Goal: Task Accomplishment & Management: Use online tool/utility

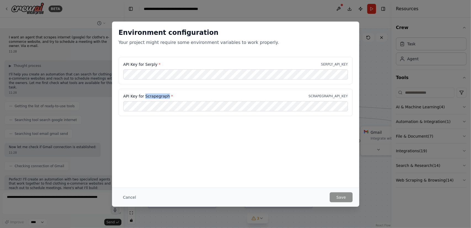
scroll to position [650, 0]
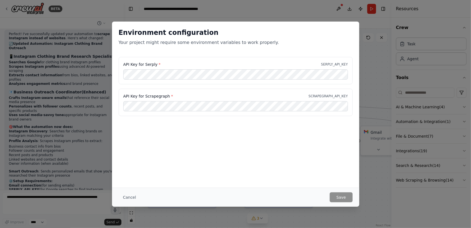
click at [243, 212] on div "Environment configuration Your project might require some environment variables…" at bounding box center [235, 114] width 471 height 228
click at [134, 200] on button "Cancel" at bounding box center [130, 197] width 22 height 10
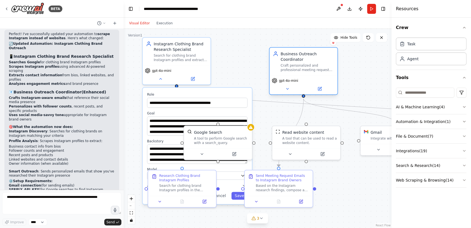
drag, startPoint x: 282, startPoint y: 67, endPoint x: 356, endPoint y: 50, distance: 76.2
click at [334, 51] on div "Business Outreach Coordinator" at bounding box center [308, 56] width 54 height 11
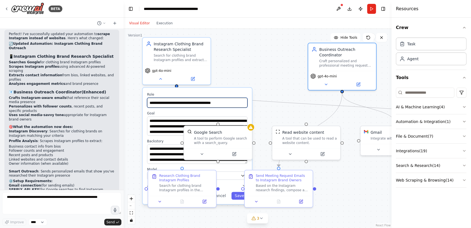
drag, startPoint x: 232, startPoint y: 99, endPoint x: 273, endPoint y: 100, distance: 40.3
click at [273, 100] on div ".deletable-edge-delete-btn { width: 20px; height: 20px; border: 0px solid #ffff…" at bounding box center [254, 131] width 268 height 199
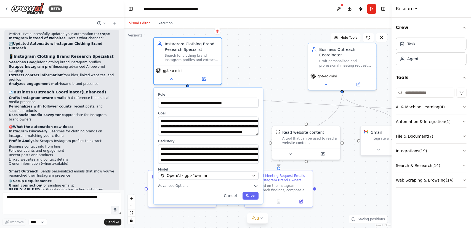
drag, startPoint x: 244, startPoint y: 95, endPoint x: 255, endPoint y: 92, distance: 11.4
click at [255, 92] on label "Role" at bounding box center [208, 94] width 100 height 4
click at [252, 68] on div ".deletable-edge-delete-btn { width: 20px; height: 20px; border: 0px solid #ffff…" at bounding box center [258, 128] width 268 height 199
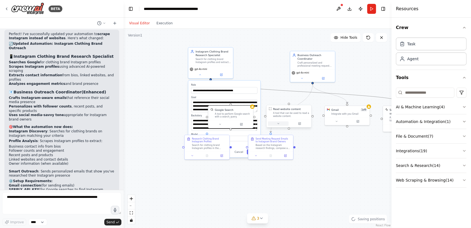
drag, startPoint x: 284, startPoint y: 91, endPoint x: 285, endPoint y: 123, distance: 32.0
click at [285, 123] on div ".deletable-edge-delete-btn { width: 20px; height: 20px; border: 0px solid #ffff…" at bounding box center [254, 109] width 177 height 131
drag, startPoint x: 218, startPoint y: 58, endPoint x: 172, endPoint y: 37, distance: 50.6
click at [196, 57] on div "Search for clothing brand Instagram profiles and extract detailed information i…" at bounding box center [213, 60] width 35 height 6
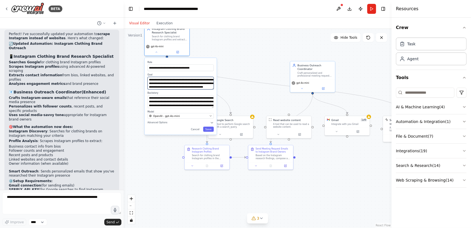
drag, startPoint x: 201, startPoint y: 78, endPoint x: 198, endPoint y: 39, distance: 38.2
click at [198, 38] on div ".deletable-edge-delete-btn { width: 20px; height: 20px; border: 0px solid #ffff…" at bounding box center [258, 128] width 268 height 199
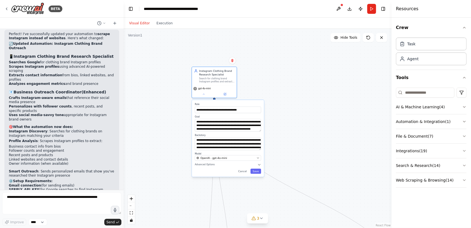
drag, startPoint x: 199, startPoint y: 59, endPoint x: 252, endPoint y: 110, distance: 72.6
click at [251, 110] on div "**********" at bounding box center [228, 138] width 72 height 77
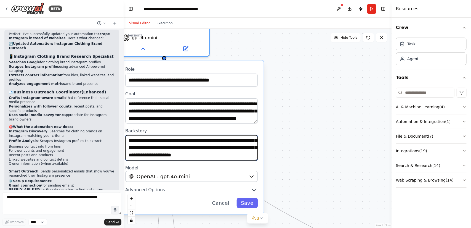
scroll to position [39, 0]
drag, startPoint x: 235, startPoint y: 140, endPoint x: 238, endPoint y: 161, distance: 20.7
click at [238, 161] on div "**********" at bounding box center [191, 136] width 144 height 153
click at [240, 152] on textarea "**********" at bounding box center [191, 147] width 132 height 25
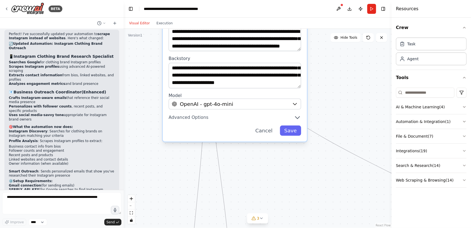
drag, startPoint x: 293, startPoint y: 175, endPoint x: 337, endPoint y: 101, distance: 85.8
click at [337, 101] on div ".deletable-edge-delete-btn { width: 20px; height: 20px; border: 0px solid #ffff…" at bounding box center [258, 128] width 268 height 199
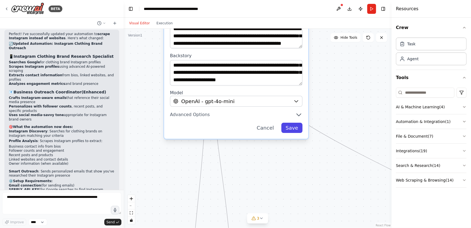
click at [297, 130] on button "Save" at bounding box center [291, 128] width 21 height 10
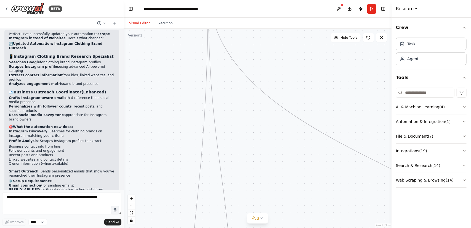
drag, startPoint x: 306, startPoint y: 182, endPoint x: 272, endPoint y: 150, distance: 46.4
click at [273, 154] on div ".deletable-edge-delete-btn { width: 20px; height: 20px; border: 0px solid #ffff…" at bounding box center [258, 128] width 268 height 199
drag, startPoint x: 273, startPoint y: 144, endPoint x: 232, endPoint y: 83, distance: 73.3
click at [232, 83] on div ".deletable-edge-delete-btn { width: 20px; height: 20px; border: 0px solid #ffff…" at bounding box center [258, 128] width 268 height 199
drag, startPoint x: 209, startPoint y: 161, endPoint x: 216, endPoint y: 139, distance: 23.1
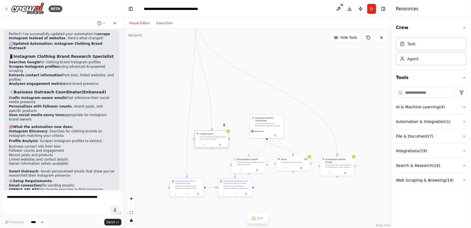
click at [216, 139] on div "Google Search A tool to perform Google search with a search_query." at bounding box center [212, 136] width 34 height 11
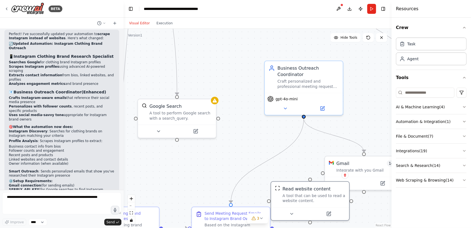
drag, startPoint x: 266, startPoint y: 178, endPoint x: 293, endPoint y: 163, distance: 30.9
click at [311, 201] on div "Read website content A tool that can be used to read a website content." at bounding box center [310, 194] width 78 height 25
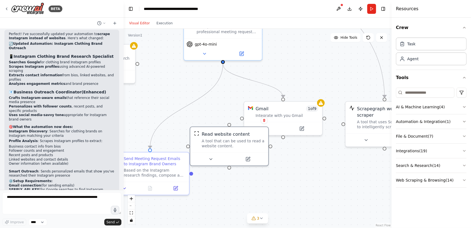
drag, startPoint x: 293, startPoint y: 162, endPoint x: 212, endPoint y: 107, distance: 97.6
click at [212, 107] on div ".deletable-edge-delete-btn { width: 20px; height: 20px; border: 0px solid #ffff…" at bounding box center [258, 128] width 268 height 199
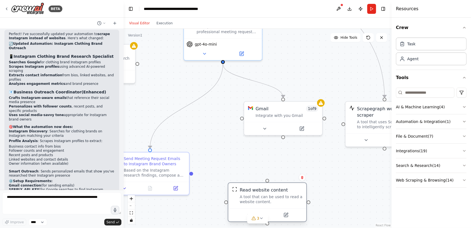
drag, startPoint x: 235, startPoint y: 153, endPoint x: 273, endPoint y: 211, distance: 68.6
click at [273, 211] on div at bounding box center [267, 214] width 78 height 13
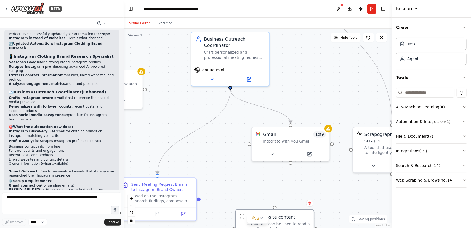
drag, startPoint x: 263, startPoint y: 158, endPoint x: 291, endPoint y: 215, distance: 63.2
click at [290, 215] on div ".deletable-edge-delete-btn { width: 20px; height: 20px; border: 0px solid #ffff…" at bounding box center [258, 128] width 268 height 199
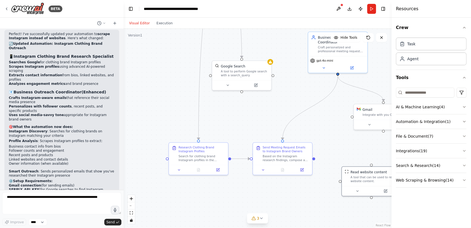
drag, startPoint x: 210, startPoint y: 128, endPoint x: 307, endPoint y: 84, distance: 106.2
click at [307, 84] on div ".deletable-edge-delete-btn { width: 20px; height: 20px; border: 0px solid #ffff…" at bounding box center [258, 128] width 268 height 199
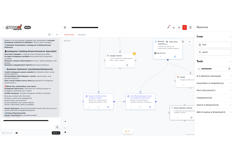
scroll to position [650, 0]
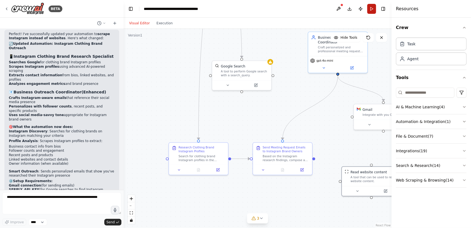
click at [372, 7] on button "Run" at bounding box center [371, 9] width 9 height 10
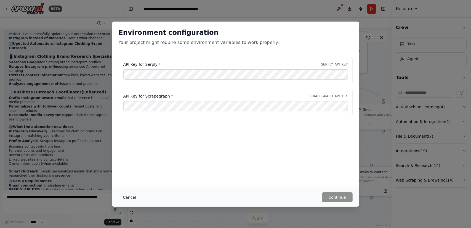
click at [131, 196] on button "Cancel" at bounding box center [130, 197] width 22 height 10
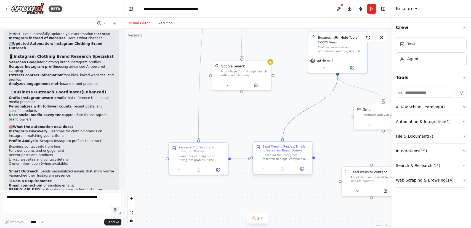
drag, startPoint x: 297, startPoint y: 116, endPoint x: 276, endPoint y: 155, distance: 43.2
click at [276, 155] on div ".deletable-edge-delete-btn { width: 20px; height: 20px; border: 0px solid #ffff…" at bounding box center [261, 108] width 233 height 173
click at [277, 154] on div "Based on the Instagram research findings, compose and send personalized meeting…" at bounding box center [286, 157] width 47 height 8
click at [272, 155] on div "Based on the Instagram research findings, compose and send personalized meeting…" at bounding box center [286, 157] width 47 height 8
click at [272, 155] on div "Based on the Instagram research findings, compose and send personalized meeting…" at bounding box center [288, 157] width 47 height 8
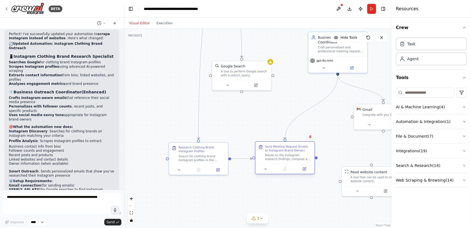
click at [272, 150] on div "Send Meeting Request Emails to Instagram Brand Owners" at bounding box center [288, 148] width 47 height 8
click at [305, 169] on icon at bounding box center [305, 168] width 2 height 2
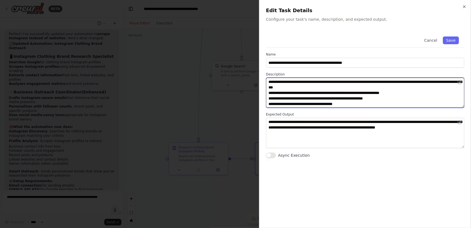
click at [378, 86] on textarea "**********" at bounding box center [365, 93] width 199 height 30
click at [427, 95] on textarea "**********" at bounding box center [365, 93] width 199 height 30
click at [428, 92] on textarea "**********" at bounding box center [365, 93] width 199 height 30
click at [424, 100] on textarea "**********" at bounding box center [365, 93] width 199 height 30
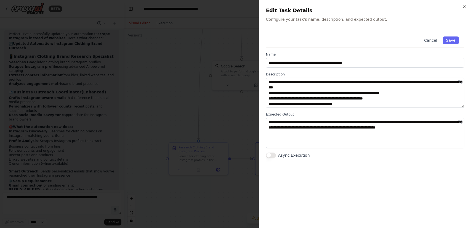
click at [413, 110] on div "**********" at bounding box center [365, 94] width 198 height 127
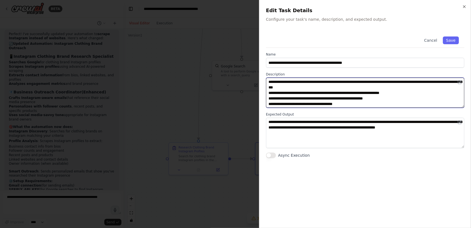
click at [414, 103] on textarea "**********" at bounding box center [365, 93] width 199 height 30
click at [405, 107] on textarea "**********" at bounding box center [365, 93] width 199 height 30
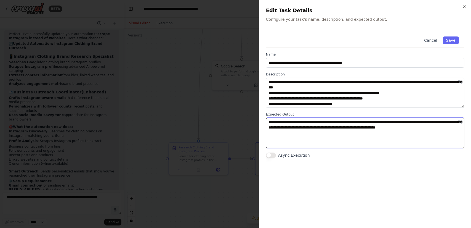
click at [314, 137] on textarea "**********" at bounding box center [365, 133] width 199 height 30
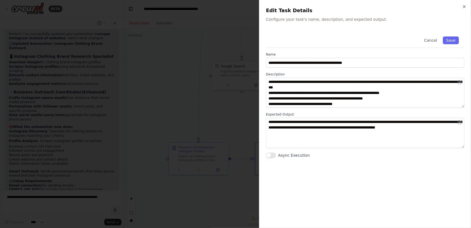
click at [361, 182] on div "**********" at bounding box center [365, 126] width 198 height 190
click at [467, 5] on div "**********" at bounding box center [365, 114] width 212 height 228
click at [465, 7] on icon "button" at bounding box center [464, 6] width 4 height 4
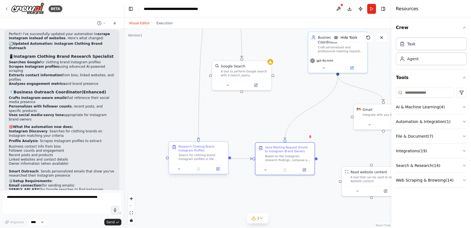
click at [210, 156] on div "Search for clothing brand Instagram profiles in the {target_market} market. Foc…" at bounding box center [202, 157] width 47 height 8
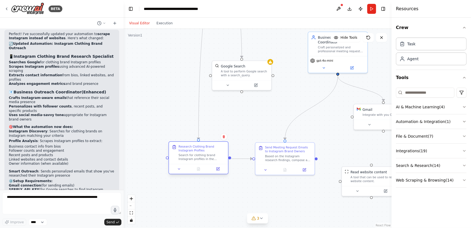
click at [210, 156] on div "Search for clothing brand Instagram profiles in the {target_market} market. Foc…" at bounding box center [202, 157] width 47 height 8
click at [210, 154] on div "Search for clothing brand Instagram profiles in the {target_market} market. Foc…" at bounding box center [202, 157] width 47 height 8
click at [210, 153] on div "Search for clothing brand Instagram profiles in the {target_market} market. Foc…" at bounding box center [202, 157] width 47 height 8
click at [215, 170] on button at bounding box center [218, 169] width 17 height 6
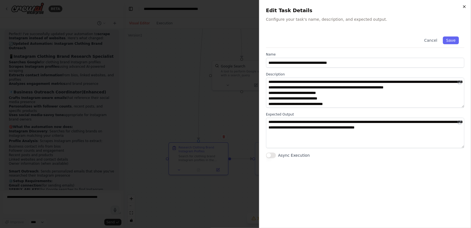
click at [464, 8] on icon "button" at bounding box center [464, 6] width 4 height 4
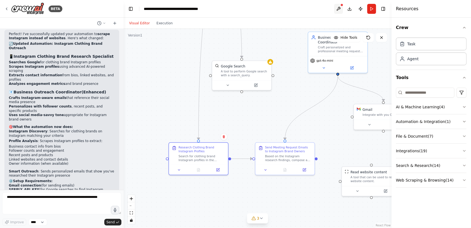
click at [337, 7] on button at bounding box center [338, 9] width 9 height 10
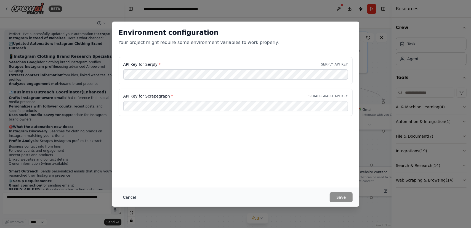
click at [131, 198] on button "Cancel" at bounding box center [130, 197] width 22 height 10
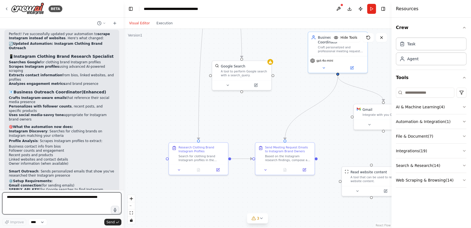
click at [73, 207] on textarea at bounding box center [61, 203] width 119 height 22
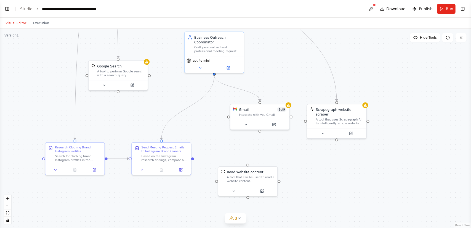
click at [19, 25] on button "Visual Editor" at bounding box center [15, 23] width 27 height 7
click at [20, 22] on button "Visual Editor" at bounding box center [15, 23] width 27 height 7
click at [36, 21] on button "Execution" at bounding box center [41, 23] width 23 height 7
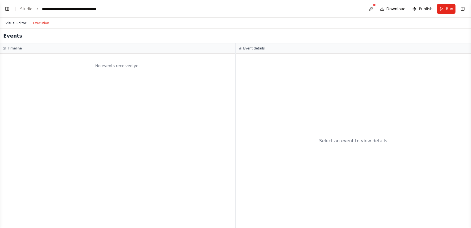
click at [16, 22] on button "Visual Editor" at bounding box center [15, 23] width 27 height 7
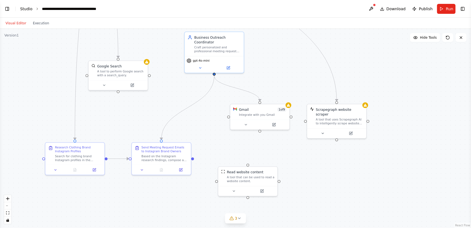
click at [26, 9] on link "Studio" at bounding box center [26, 9] width 12 height 4
click at [7, 7] on button "Toggle Left Sidebar" at bounding box center [7, 9] width 8 height 8
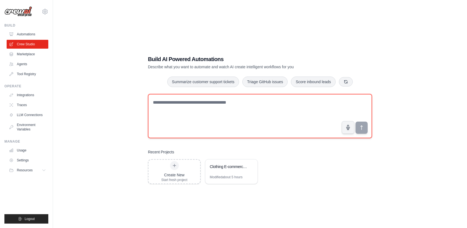
click at [244, 115] on textarea at bounding box center [260, 116] width 224 height 44
paste textarea "**********"
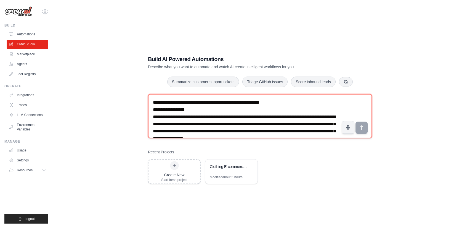
scroll to position [2586, 0]
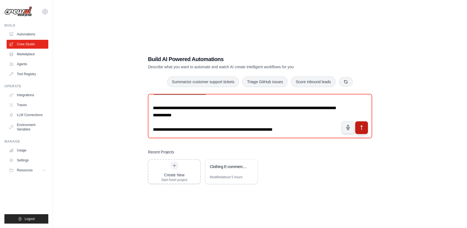
type textarea "**********"
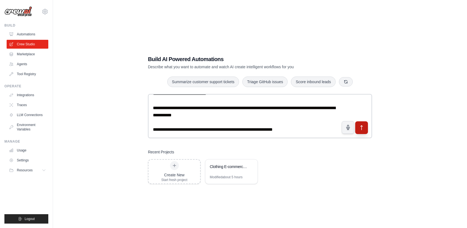
click at [361, 127] on icon "submit" at bounding box center [362, 127] width 2 height 4
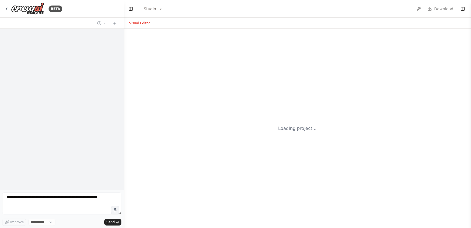
select select "****"
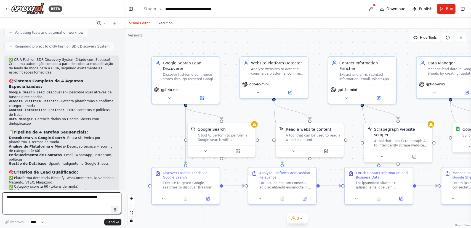
scroll to position [1576, 0]
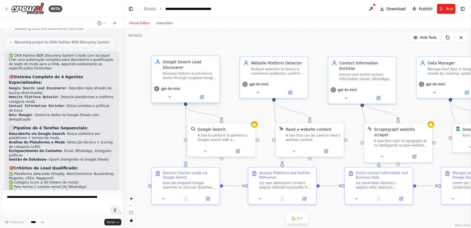
click at [206, 76] on div "Discover fashion e-commerce stores through targeted Google searches using platf…" at bounding box center [190, 75] width 54 height 9
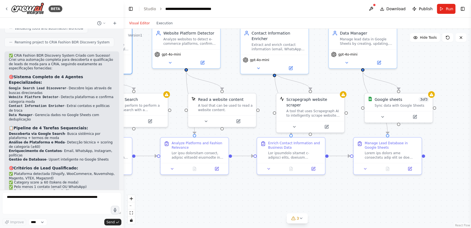
drag, startPoint x: 336, startPoint y: 210, endPoint x: 248, endPoint y: 180, distance: 92.7
click at [248, 180] on div ".deletable-edge-delete-btn { width: 20px; height: 20px; border: 0px solid #ffff…" at bounding box center [297, 128] width 347 height 199
click at [388, 151] on div at bounding box center [392, 154] width 54 height 9
click at [393, 100] on div "Google sheets" at bounding box center [389, 98] width 28 height 6
click at [382, 116] on icon at bounding box center [383, 115] width 4 height 4
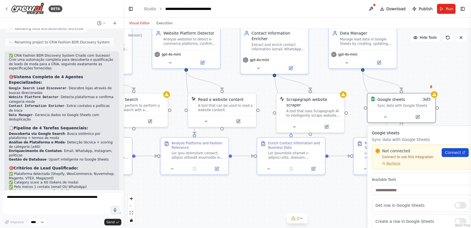
click at [447, 156] on link "Connect" at bounding box center [455, 152] width 27 height 9
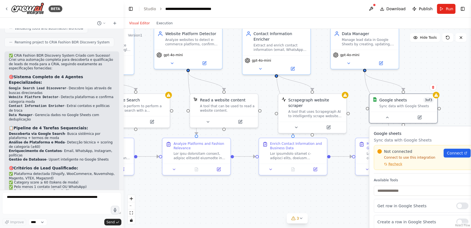
click at [249, 201] on div ".deletable-edge-delete-btn { width: 20px; height: 20px; border: 0px solid #ffff…" at bounding box center [297, 128] width 347 height 199
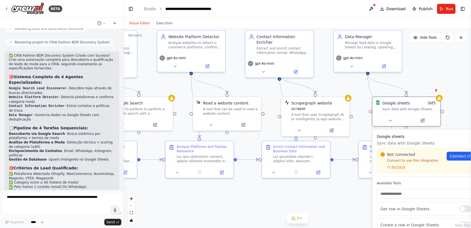
drag, startPoint x: 249, startPoint y: 201, endPoint x: 252, endPoint y: 204, distance: 4.1
click at [252, 204] on div ".deletable-edge-delete-btn { width: 20px; height: 20px; border: 0px solid #ffff…" at bounding box center [297, 128] width 347 height 199
click at [233, 108] on div "A tool that can be used to read a website content." at bounding box center [230, 110] width 55 height 9
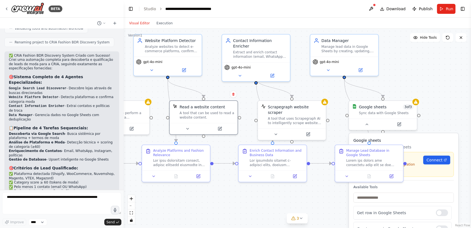
drag, startPoint x: 323, startPoint y: 206, endPoint x: 300, endPoint y: 210, distance: 23.2
click at [300, 210] on div ".deletable-edge-delete-btn { width: 20px; height: 20px; border: 0px solid #ffff…" at bounding box center [297, 128] width 347 height 199
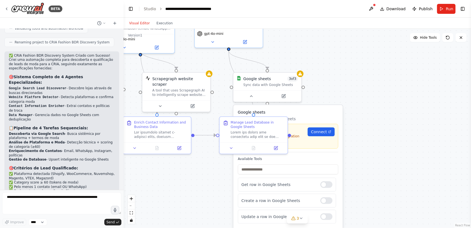
drag, startPoint x: 322, startPoint y: 196, endPoint x: 207, endPoint y: 168, distance: 119.0
click at [207, 168] on div ".deletable-edge-delete-btn { width: 20px; height: 20px; border: 0px solid #ffff…" at bounding box center [297, 128] width 347 height 199
click at [444, 6] on button "Run" at bounding box center [446, 9] width 18 height 10
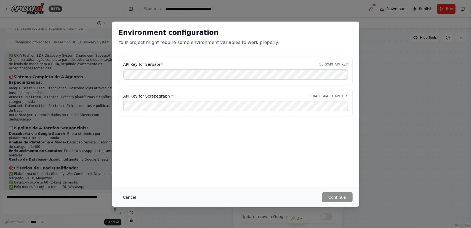
click at [135, 196] on button "Cancel" at bounding box center [130, 197] width 22 height 10
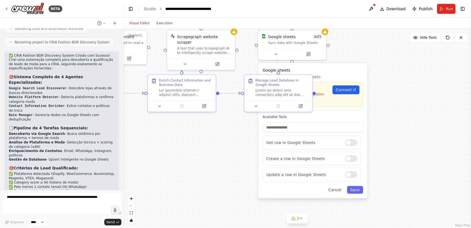
drag, startPoint x: 375, startPoint y: 170, endPoint x: 400, endPoint y: 128, distance: 48.7
click at [400, 128] on div ".deletable-edge-delete-btn { width: 20px; height: 20px; border: 0px solid #ffff…" at bounding box center [297, 128] width 347 height 199
click at [346, 126] on input "text" at bounding box center [313, 127] width 100 height 10
click at [395, 126] on div ".deletable-edge-delete-btn { width: 20px; height: 20px; border: 0px solid #ffff…" at bounding box center [297, 128] width 347 height 199
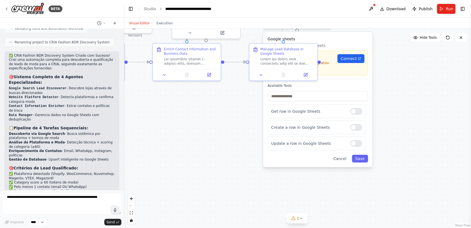
drag, startPoint x: 408, startPoint y: 120, endPoint x: 413, endPoint y: 89, distance: 31.6
click at [413, 89] on div ".deletable-edge-delete-btn { width: 20px; height: 20px; border: 0px solid #ffff…" at bounding box center [297, 128] width 347 height 199
click at [299, 219] on icon at bounding box center [301, 218] width 4 height 4
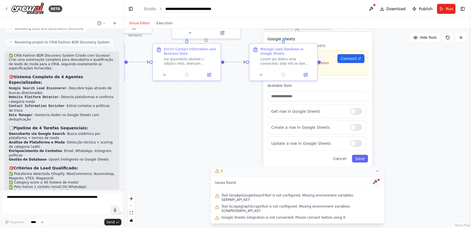
click at [195, 180] on div ".deletable-edge-delete-btn { width: 20px; height: 20px; border: 0px solid #ffff…" at bounding box center [297, 128] width 347 height 199
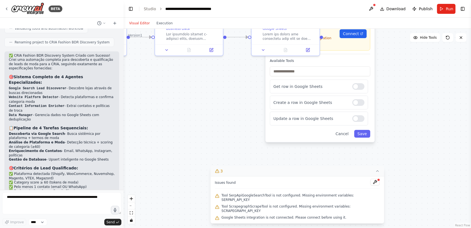
drag, startPoint x: 190, startPoint y: 159, endPoint x: 193, endPoint y: 134, distance: 24.9
click at [193, 134] on div ".deletable-edge-delete-btn { width: 20px; height: 20px; border: 0px solid #ffff…" at bounding box center [297, 128] width 347 height 199
click at [253, 202] on span "Tool SerpApiGoogleSearchTool is not configured. Missing environment variables: …" at bounding box center [301, 197] width 158 height 9
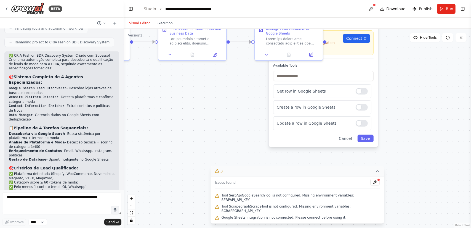
drag, startPoint x: 145, startPoint y: 95, endPoint x: 165, endPoint y: 103, distance: 21.8
click at [154, 109] on div ".deletable-edge-delete-btn { width: 20px; height: 20px; border: 0px solid #ffff…" at bounding box center [297, 128] width 347 height 199
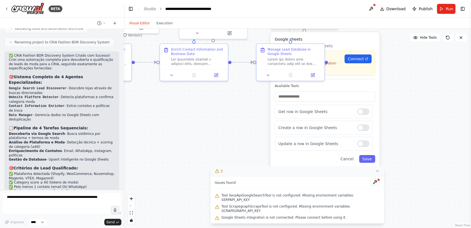
drag, startPoint x: 195, startPoint y: 103, endPoint x: 191, endPoint y: 112, distance: 10.3
click at [191, 112] on div ".deletable-edge-delete-btn { width: 20px; height: 20px; border: 0px solid #ffff…" at bounding box center [297, 128] width 347 height 199
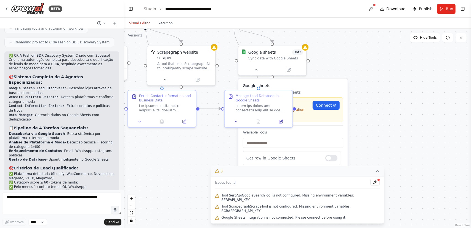
drag, startPoint x: 220, startPoint y: 118, endPoint x: 183, endPoint y: 170, distance: 63.9
click at [183, 170] on div ".deletable-edge-delete-btn { width: 20px; height: 20px; border: 0px solid #ffff…" at bounding box center [297, 128] width 347 height 199
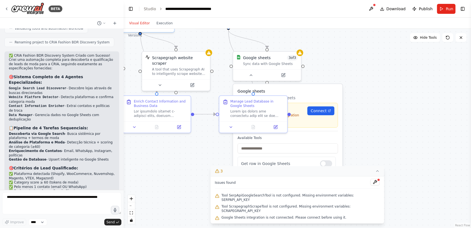
click at [320, 105] on div "Not connected Connect to use this integration Recheck Connect" at bounding box center [288, 115] width 100 height 25
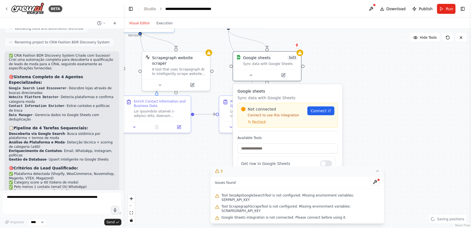
click at [262, 124] on div "Not connected Connect to use this integration Recheck Connect" at bounding box center [288, 115] width 100 height 25
click at [261, 122] on span "Recheck" at bounding box center [259, 121] width 14 height 4
click at [321, 112] on span "Connect" at bounding box center [319, 111] width 16 height 6
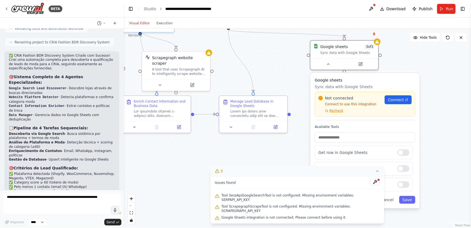
drag, startPoint x: 310, startPoint y: 91, endPoint x: 385, endPoint y: 80, distance: 75.3
click at [385, 80] on h3 "Google sheets" at bounding box center [365, 80] width 100 height 6
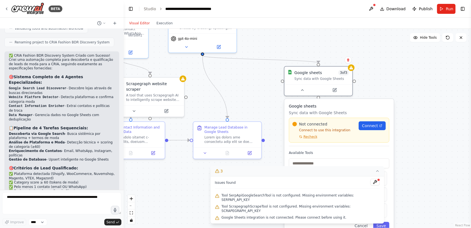
drag, startPoint x: 296, startPoint y: 71, endPoint x: 270, endPoint y: 98, distance: 37.5
click at [270, 98] on div ".deletable-edge-delete-btn { width: 20px; height: 20px; border: 0px solid #ffff…" at bounding box center [297, 128] width 347 height 199
drag, startPoint x: 331, startPoint y: 80, endPoint x: 312, endPoint y: 82, distance: 18.6
click at [312, 82] on div "Google sheets 3 of 3 Sync data with Google Sheets" at bounding box center [318, 75] width 68 height 18
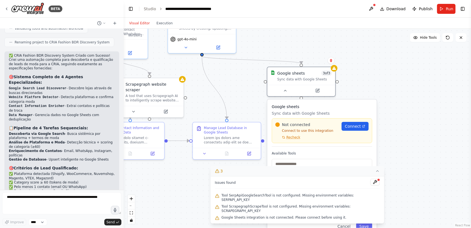
click at [261, 101] on div ".deletable-edge-delete-btn { width: 20px; height: 20px; border: 0px solid #ffff…" at bounding box center [297, 128] width 347 height 199
click at [256, 103] on div ".deletable-edge-delete-btn { width: 20px; height: 20px; border: 0px solid #ffff…" at bounding box center [297, 128] width 347 height 199
click at [370, 185] on button at bounding box center [374, 182] width 9 height 7
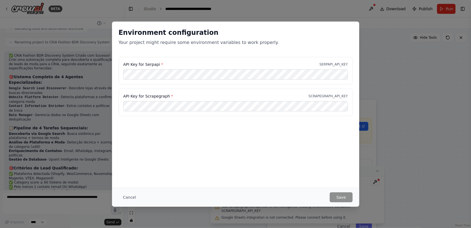
click at [437, 130] on div "Environment configuration Your project might require some environment variables…" at bounding box center [235, 114] width 471 height 228
click at [131, 200] on button "Cancel" at bounding box center [130, 197] width 22 height 10
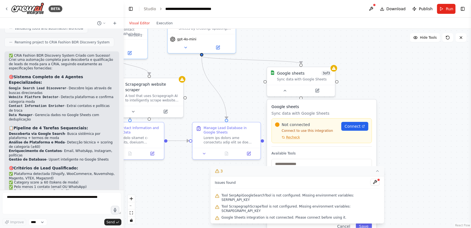
click at [370, 176] on button "3" at bounding box center [298, 171] width 174 height 10
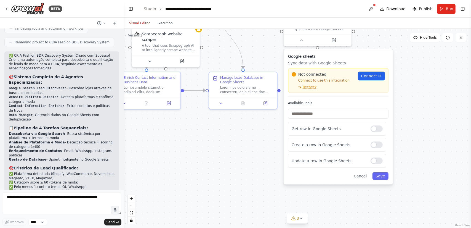
drag, startPoint x: 401, startPoint y: 167, endPoint x: 417, endPoint y: 116, distance: 53.2
click at [417, 116] on div ".deletable-edge-delete-btn { width: 20px; height: 20px; border: 0px solid #ffff…" at bounding box center [297, 128] width 347 height 199
drag, startPoint x: 209, startPoint y: 171, endPoint x: 299, endPoint y: 206, distance: 96.6
click at [299, 206] on div ".deletable-edge-delete-btn { width: 20px; height: 20px; border: 0px solid #ffff…" at bounding box center [297, 128] width 347 height 199
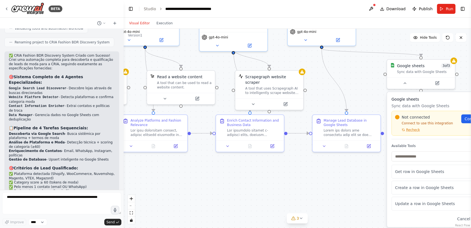
drag, startPoint x: 268, startPoint y: 192, endPoint x: 298, endPoint y: 204, distance: 32.1
click at [298, 204] on div ".deletable-edge-delete-btn { width: 20px; height: 20px; border: 0px solid #ffff…" at bounding box center [297, 128] width 347 height 199
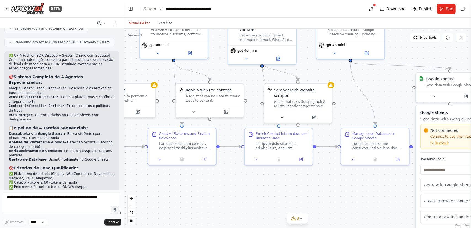
drag, startPoint x: 258, startPoint y: 189, endPoint x: 270, endPoint y: 198, distance: 15.2
click at [270, 198] on div ".deletable-edge-delete-btn { width: 20px; height: 20px; border: 0px solid #ffff…" at bounding box center [297, 128] width 347 height 199
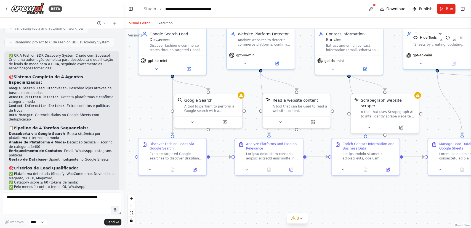
drag, startPoint x: 227, startPoint y: 192, endPoint x: 314, endPoint y: 207, distance: 88.5
click at [314, 207] on div ".deletable-edge-delete-btn { width: 20px; height: 20px; border: 0px solid #ffff…" at bounding box center [297, 128] width 347 height 199
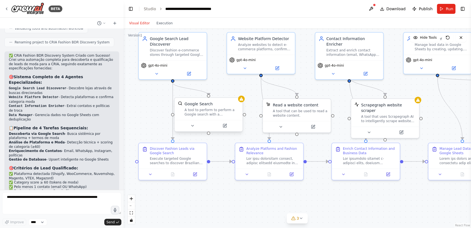
click at [219, 111] on div "A tool to perform to perform a Google search with a search_query." at bounding box center [212, 112] width 55 height 9
click at [194, 125] on icon at bounding box center [192, 125] width 4 height 4
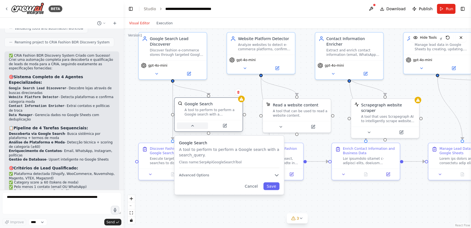
click at [194, 125] on icon at bounding box center [192, 125] width 4 height 4
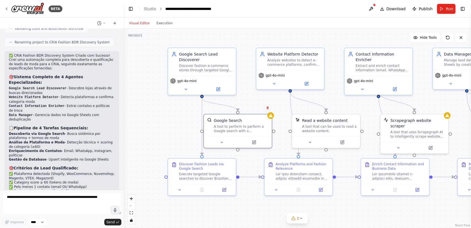
drag, startPoint x: 144, startPoint y: 96, endPoint x: 173, endPoint y: 111, distance: 33.1
click at [173, 111] on div ".deletable-edge-delete-btn { width: 20px; height: 20px; border: 0px solid #ffff…" at bounding box center [297, 128] width 347 height 199
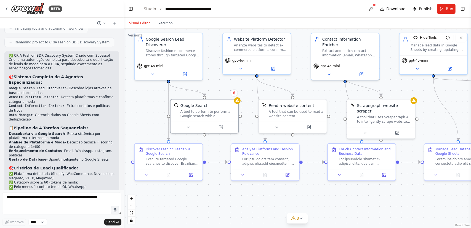
drag, startPoint x: 166, startPoint y: 115, endPoint x: 145, endPoint y: 105, distance: 22.7
click at [145, 105] on div ".deletable-edge-delete-btn { width: 20px; height: 20px; border: 0px solid #ffff…" at bounding box center [297, 128] width 347 height 199
click at [278, 126] on icon at bounding box center [277, 126] width 4 height 4
click at [278, 126] on icon at bounding box center [279, 126] width 4 height 4
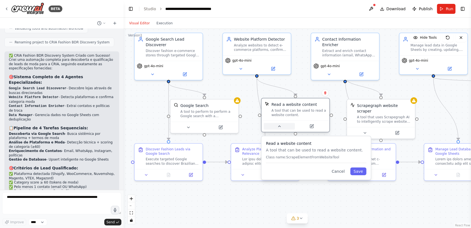
click at [278, 126] on icon at bounding box center [279, 126] width 4 height 4
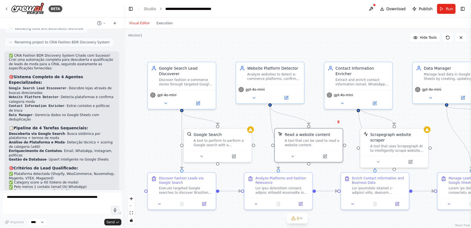
drag, startPoint x: 151, startPoint y: 130, endPoint x: 164, endPoint y: 159, distance: 31.9
click at [164, 159] on div ".deletable-edge-delete-btn { width: 20px; height: 20px; border: 0px solid #ffff…" at bounding box center [297, 128] width 347 height 199
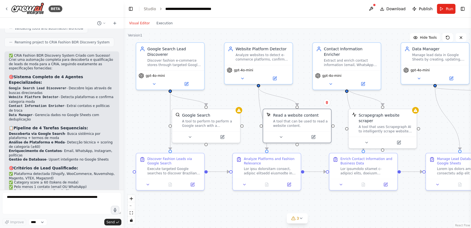
drag, startPoint x: 159, startPoint y: 157, endPoint x: 147, endPoint y: 138, distance: 22.5
click at [147, 138] on div ".deletable-edge-delete-btn { width: 20px; height: 20px; border: 0px solid #ffff…" at bounding box center [297, 128] width 347 height 199
click at [283, 139] on div at bounding box center [297, 135] width 68 height 11
click at [283, 137] on button at bounding box center [280, 135] width 31 height 7
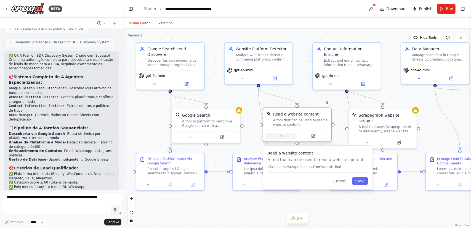
click at [283, 137] on button at bounding box center [280, 135] width 31 height 7
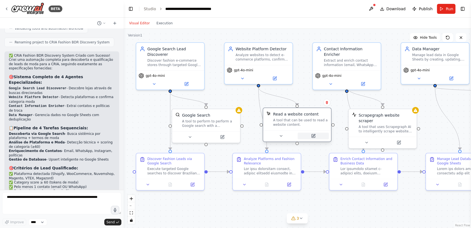
click at [311, 136] on button at bounding box center [313, 135] width 31 height 7
click at [219, 135] on button at bounding box center [222, 135] width 31 height 7
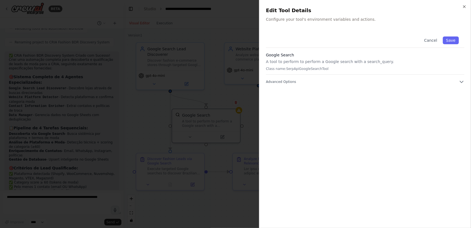
click at [311, 58] on div "Google Search A tool to perform to perform a Google search with a search_query.…" at bounding box center [365, 63] width 198 height 22
click at [462, 81] on icon "button" at bounding box center [462, 82] width 6 height 6
click at [307, 69] on p "Class name: SerpApiGoogleSearchTool" at bounding box center [365, 69] width 198 height 4
click at [425, 39] on button "Cancel" at bounding box center [431, 40] width 20 height 8
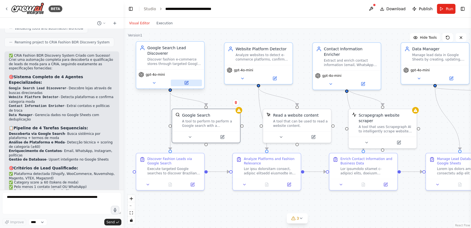
click at [185, 82] on icon at bounding box center [186, 82] width 3 height 3
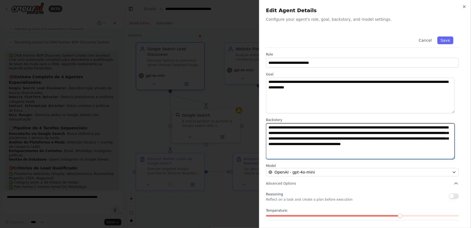
click at [342, 139] on textarea "**********" at bounding box center [360, 141] width 189 height 36
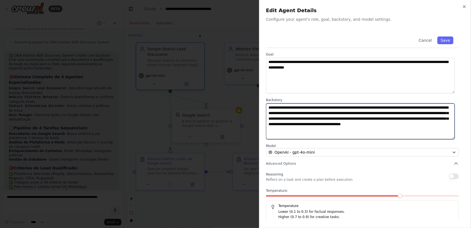
scroll to position [22, 0]
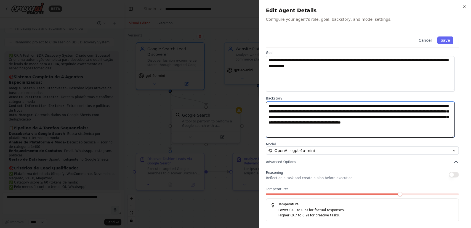
click at [346, 131] on textarea "**********" at bounding box center [360, 120] width 189 height 36
click at [353, 131] on textarea "**********" at bounding box center [360, 120] width 189 height 36
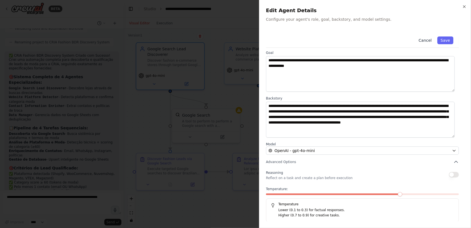
click at [419, 42] on button "Cancel" at bounding box center [425, 40] width 20 height 8
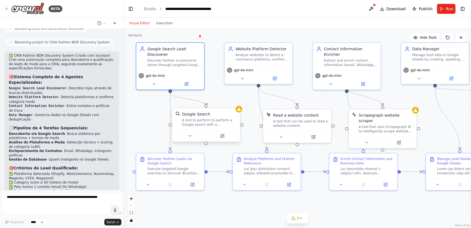
click at [225, 118] on div "A tool to perform to perform a Google search with a search_query." at bounding box center [209, 122] width 55 height 9
click at [225, 137] on button at bounding box center [222, 135] width 31 height 7
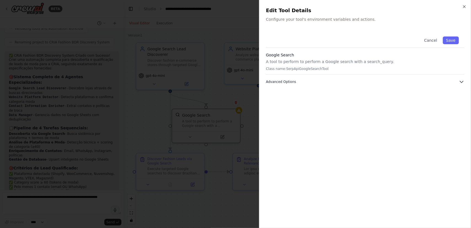
click at [286, 82] on span "Advanced Options" at bounding box center [281, 81] width 30 height 4
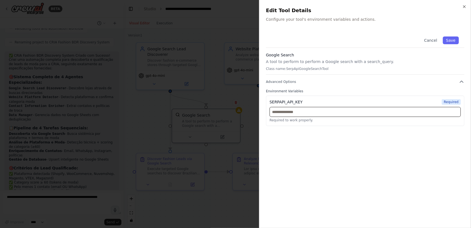
click at [304, 113] on input "text" at bounding box center [365, 112] width 191 height 10
click at [294, 110] on input "text" at bounding box center [365, 112] width 191 height 10
paste input "**********"
type input "**********"
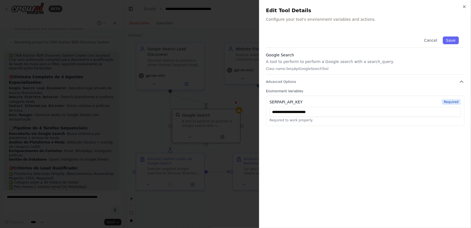
click at [343, 155] on div "**********" at bounding box center [365, 126] width 198 height 190
click at [453, 39] on button "Save" at bounding box center [451, 40] width 16 height 8
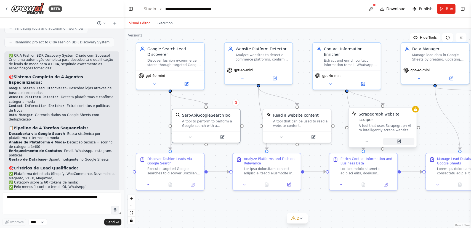
click at [398, 139] on icon at bounding box center [399, 140] width 2 height 2
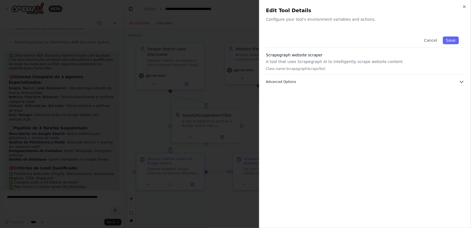
click at [276, 81] on span "Advanced Options" at bounding box center [281, 81] width 30 height 4
drag, startPoint x: 318, startPoint y: 102, endPoint x: 267, endPoint y: 100, distance: 51.1
click at [267, 100] on div "SCRAPEGRAPH_API_KEY Optional but may enhance tool functionality." at bounding box center [365, 110] width 198 height 30
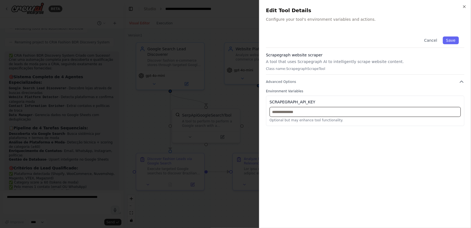
click at [291, 113] on input "text" at bounding box center [365, 112] width 191 height 10
paste input "**********"
type input "**********"
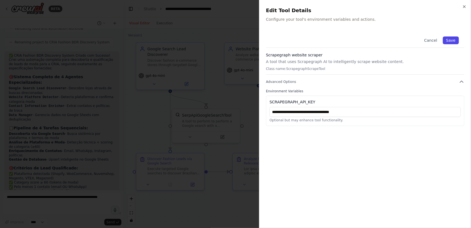
click at [450, 40] on button "Save" at bounding box center [451, 40] width 16 height 8
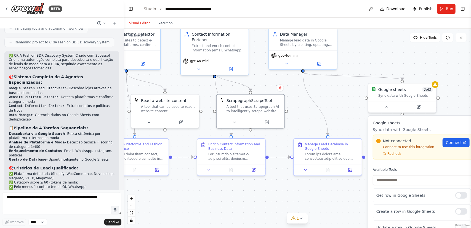
drag, startPoint x: 407, startPoint y: 212, endPoint x: 283, endPoint y: 197, distance: 125.0
click at [283, 197] on div ".deletable-edge-delete-btn { width: 20px; height: 20px; border: 0px solid #ffff…" at bounding box center [297, 128] width 347 height 199
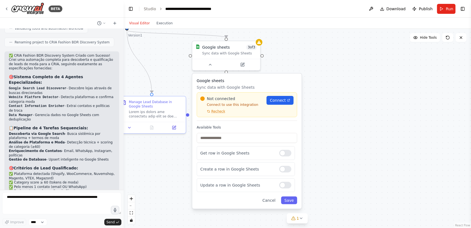
drag, startPoint x: 342, startPoint y: 200, endPoint x: 179, endPoint y: 149, distance: 170.9
click at [166, 158] on div ".deletable-edge-delete-btn { width: 20px; height: 20px; border: 0px solid #ffff…" at bounding box center [297, 128] width 347 height 199
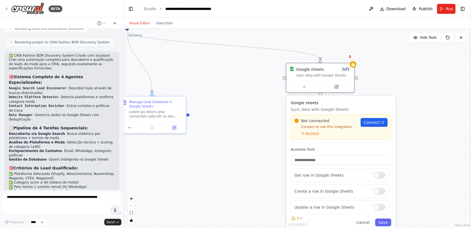
drag, startPoint x: 273, startPoint y: 87, endPoint x: 368, endPoint y: 107, distance: 97.7
click at [368, 107] on p "Sync data with Google Sheets" at bounding box center [341, 110] width 100 height 6
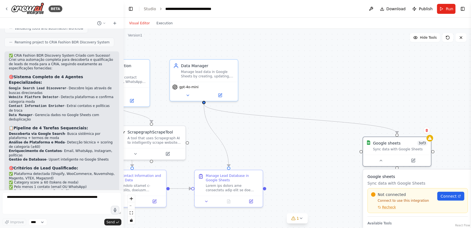
drag, startPoint x: 253, startPoint y: 94, endPoint x: 328, endPoint y: 168, distance: 105.2
click at [328, 168] on div ".deletable-edge-delete-btn { width: 20px; height: 20px; border: 0px solid #ffff…" at bounding box center [297, 128] width 347 height 199
drag, startPoint x: 308, startPoint y: 179, endPoint x: 290, endPoint y: 157, distance: 27.6
click at [290, 157] on div ".deletable-edge-delete-btn { width: 20px; height: 20px; border: 0px solid #ffff…" at bounding box center [297, 128] width 347 height 199
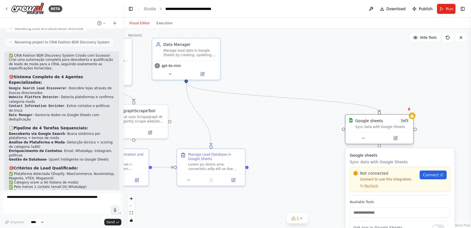
click at [398, 142] on div at bounding box center [379, 137] width 68 height 11
click at [398, 140] on button at bounding box center [395, 138] width 31 height 7
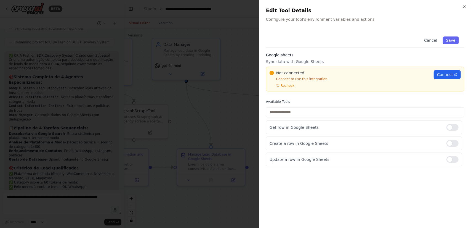
click at [363, 180] on div "Cancel Save Google sheets Sync data with Google Sheets Not connected Connect to…" at bounding box center [365, 126] width 198 height 190
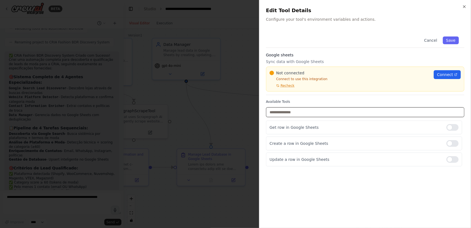
click at [318, 111] on input "text" at bounding box center [365, 112] width 198 height 10
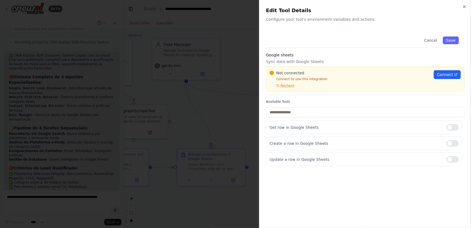
click at [308, 182] on div "Cancel Save Google sheets Sync data with Google Sheets Not connected Connect to…" at bounding box center [365, 126] width 198 height 190
click at [316, 189] on div "Cancel Save Google sheets Sync data with Google Sheets Not connected Connect to…" at bounding box center [365, 126] width 198 height 190
click at [312, 189] on div "Cancel Save Google sheets Sync data with Google Sheets Not connected Connect to…" at bounding box center [365, 126] width 198 height 190
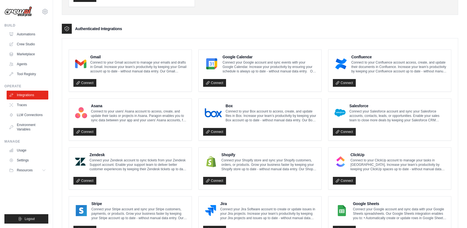
scroll to position [166, 0]
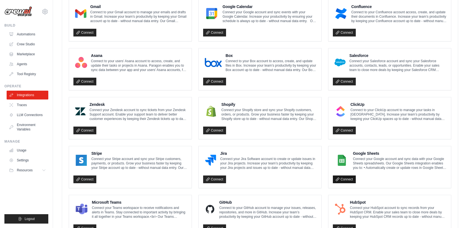
click at [340, 178] on link "Connect" at bounding box center [344, 179] width 23 height 8
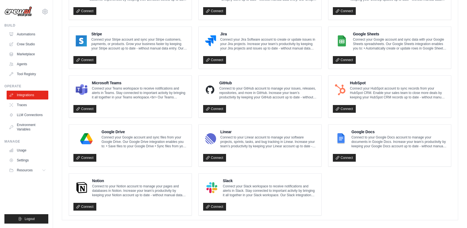
scroll to position [288, 0]
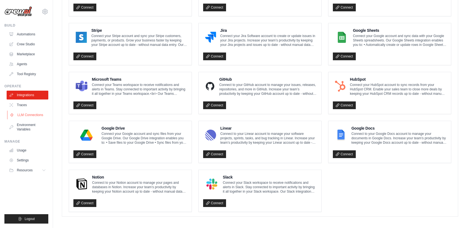
click at [37, 112] on link "LLM Connections" at bounding box center [28, 114] width 42 height 9
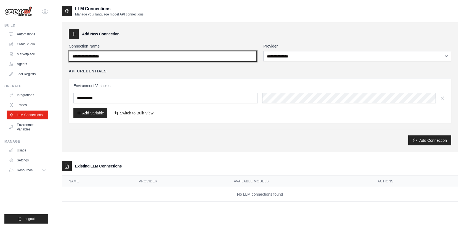
click at [195, 54] on input "Connection Name" at bounding box center [163, 56] width 188 height 10
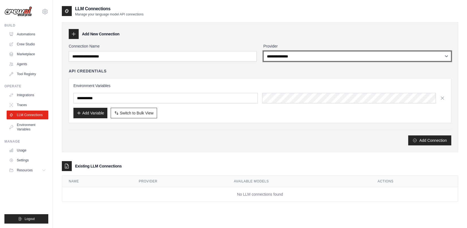
click at [315, 59] on select "**********" at bounding box center [357, 56] width 188 height 10
click at [315, 57] on select "**********" at bounding box center [357, 56] width 188 height 10
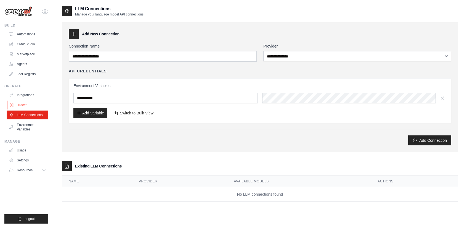
click at [30, 106] on link "Traces" at bounding box center [28, 104] width 42 height 9
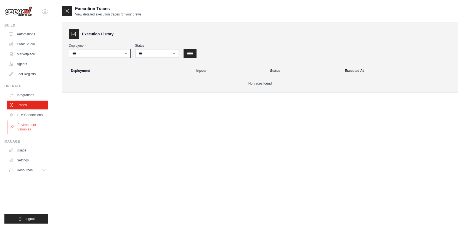
click at [30, 128] on link "Environment Variables" at bounding box center [28, 126] width 42 height 13
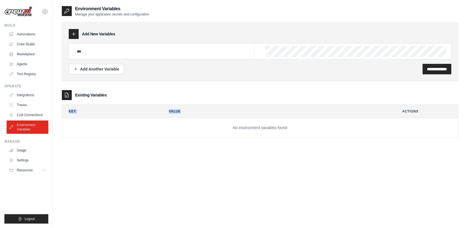
drag, startPoint x: 191, startPoint y: 138, endPoint x: 227, endPoint y: 116, distance: 42.2
click at [227, 116] on div "**********" at bounding box center [260, 76] width 396 height 140
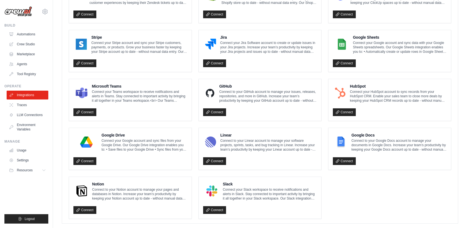
scroll to position [307, 0]
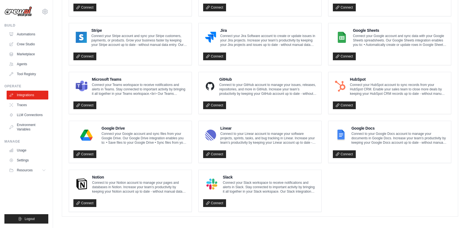
click at [347, 190] on ul "Gmail Connect to your Gmail account to manage your emails and drafts in Gmail. …" at bounding box center [260, 43] width 382 height 335
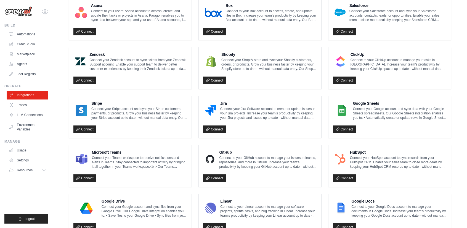
scroll to position [224, 0]
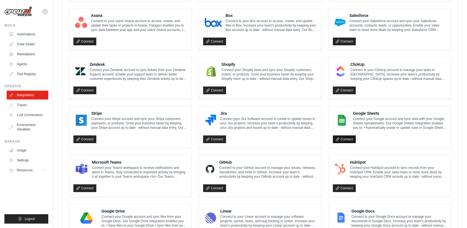
click at [337, 139] on link "Connect" at bounding box center [344, 139] width 23 height 8
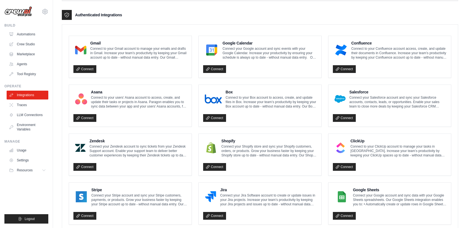
scroll to position [142, 0]
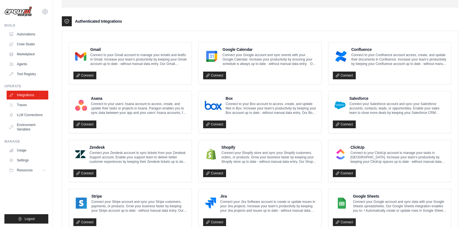
click at [376, 133] on ul "Gmail Connect to your Gmail account to manage your emails and drafts in Gmail. …" at bounding box center [260, 209] width 382 height 335
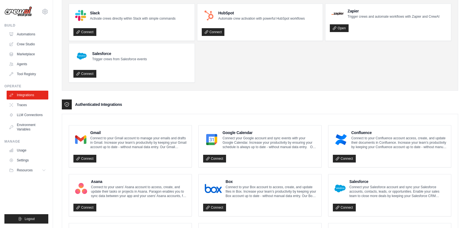
scroll to position [307, 0]
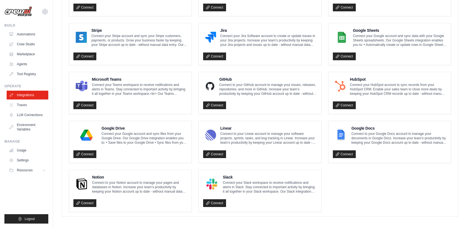
click at [374, 200] on ul "Gmail Connect to your Gmail account to manage your emails and drafts in Gmail. …" at bounding box center [260, 43] width 382 height 335
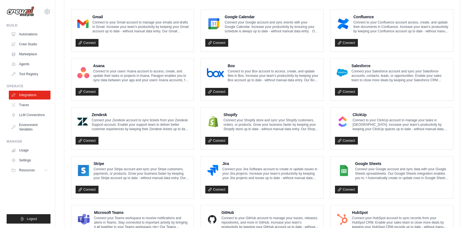
scroll to position [169, 0]
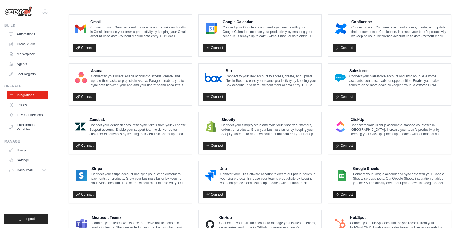
click at [342, 193] on link "Connect" at bounding box center [344, 194] width 23 height 8
click at [350, 193] on link "Connect" at bounding box center [344, 194] width 23 height 8
click at [341, 193] on link "Connect" at bounding box center [344, 194] width 23 height 8
click at [341, 192] on link "Connect" at bounding box center [344, 194] width 23 height 8
